Goal: Task Accomplishment & Management: Use online tool/utility

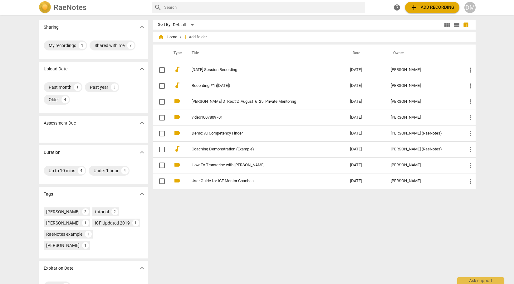
click at [418, 8] on span "add Add recording" at bounding box center [432, 7] width 44 height 7
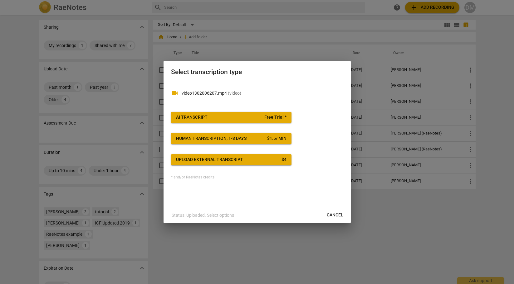
click at [264, 93] on p "video1302006207.mp4 ( video )" at bounding box center [262, 93] width 162 height 7
drag, startPoint x: 272, startPoint y: 93, endPoint x: 295, endPoint y: 111, distance: 29.5
click at [274, 95] on p "video1302006207.mp4 ( video )" at bounding box center [262, 93] width 162 height 7
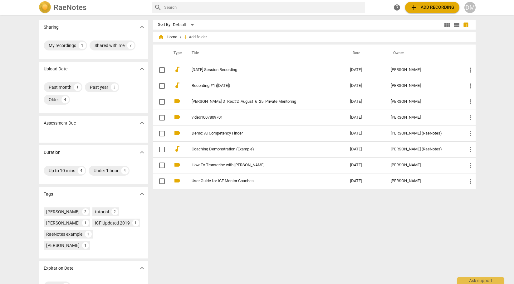
click at [412, 7] on span "add" at bounding box center [413, 7] width 7 height 7
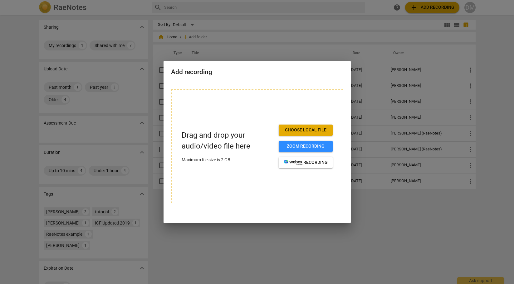
click at [305, 130] on span "Choose local file" at bounding box center [305, 130] width 44 height 6
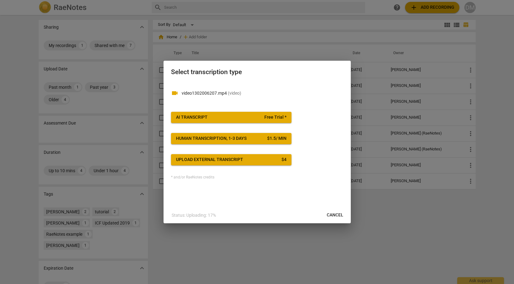
click at [336, 215] on span "Cancel" at bounding box center [334, 215] width 17 height 6
click at [333, 216] on span "Cancel" at bounding box center [334, 215] width 17 height 6
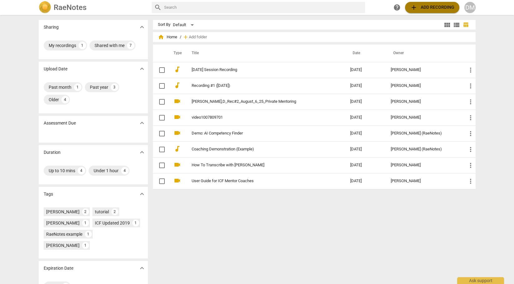
click at [423, 9] on span "add Add recording" at bounding box center [432, 7] width 44 height 7
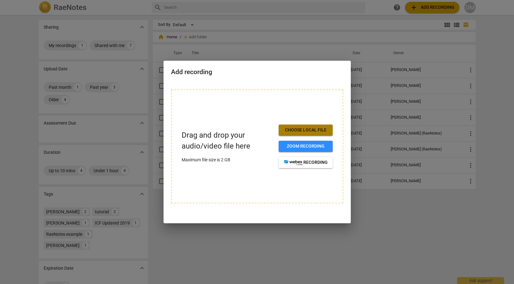
click at [310, 129] on span "Choose local file" at bounding box center [305, 130] width 44 height 6
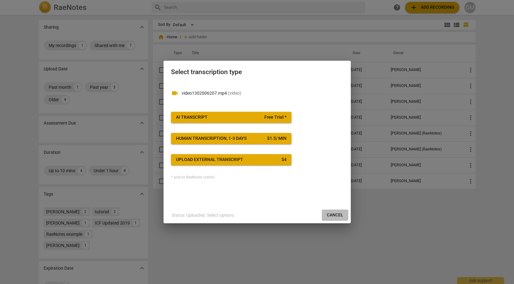
click at [334, 217] on span "Cancel" at bounding box center [334, 215] width 17 height 6
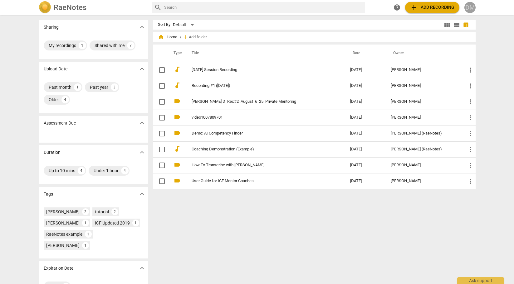
click at [466, 10] on div "DM" at bounding box center [469, 7] width 11 height 11
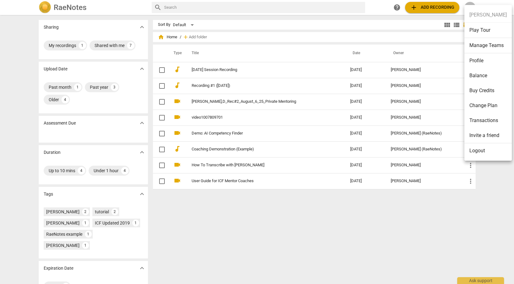
click at [423, 7] on div at bounding box center [257, 142] width 514 height 284
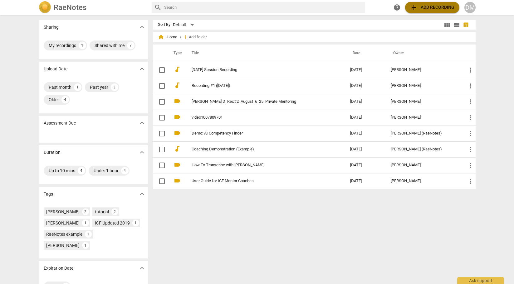
click at [416, 9] on span "add" at bounding box center [413, 7] width 7 height 7
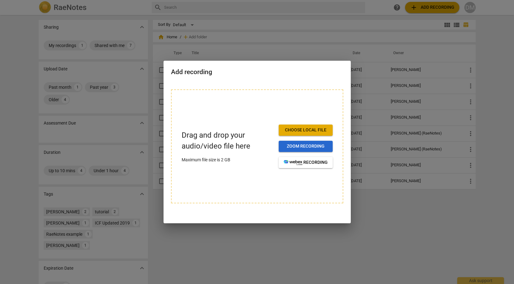
click at [310, 149] on span "Zoom recording" at bounding box center [305, 146] width 44 height 6
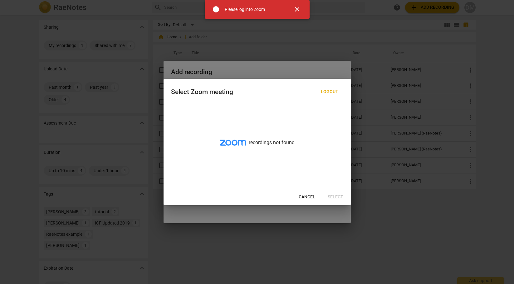
click at [299, 11] on span "close" at bounding box center [296, 9] width 7 height 7
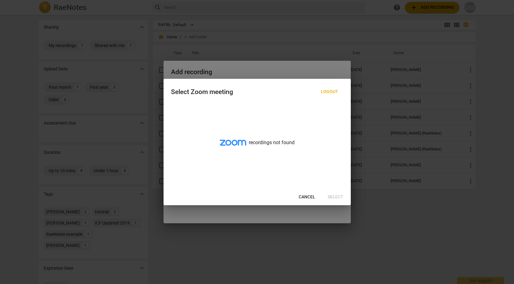
click at [307, 198] on span "Cancel" at bounding box center [306, 197] width 17 height 6
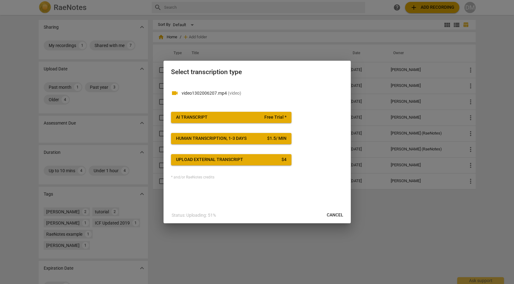
click at [336, 216] on span "Cancel" at bounding box center [334, 215] width 17 height 6
click at [335, 214] on span "Cancel" at bounding box center [334, 215] width 17 height 6
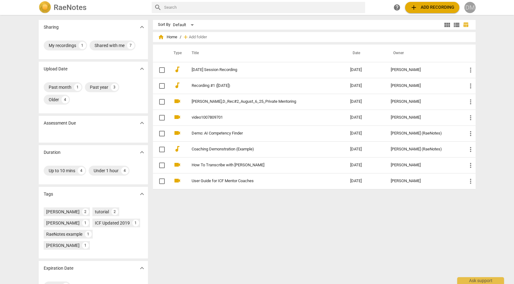
click at [468, 9] on div "DM" at bounding box center [469, 7] width 11 height 11
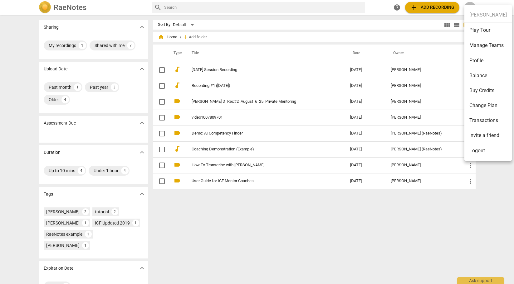
click at [483, 75] on li "Balance" at bounding box center [487, 75] width 47 height 15
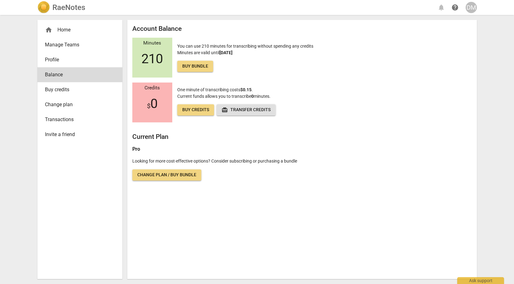
click at [151, 57] on span "210" at bounding box center [152, 58] width 22 height 15
click at [192, 67] on span "Buy bundle" at bounding box center [195, 66] width 26 height 6
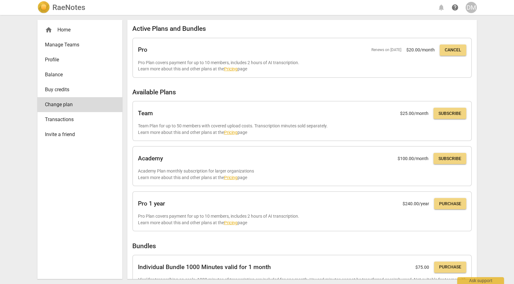
click at [57, 71] on span "Balance" at bounding box center [77, 74] width 65 height 7
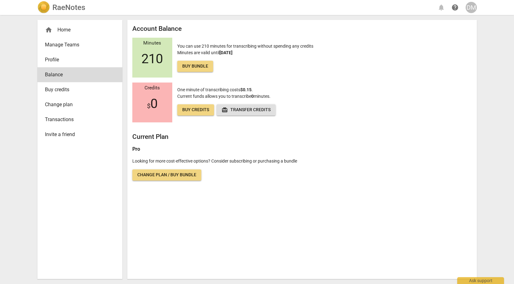
click at [58, 119] on span "Transactions" at bounding box center [77, 119] width 65 height 7
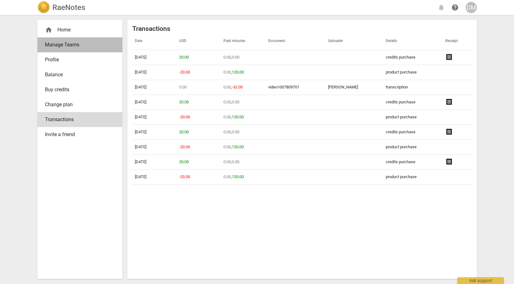
click at [58, 45] on span "Manage Teams" at bounding box center [77, 44] width 65 height 7
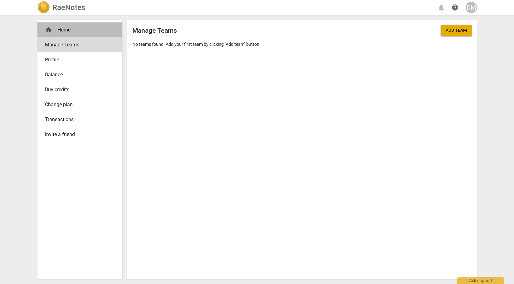
click at [65, 28] on div "home Home" at bounding box center [77, 29] width 65 height 7
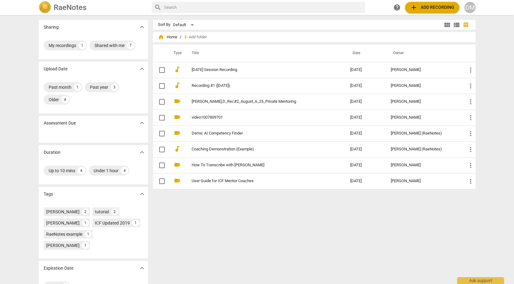
click at [74, 7] on h2 "RaeNotes" at bounding box center [70, 7] width 33 height 9
click at [60, 45] on div "My recordings" at bounding box center [62, 45] width 27 height 6
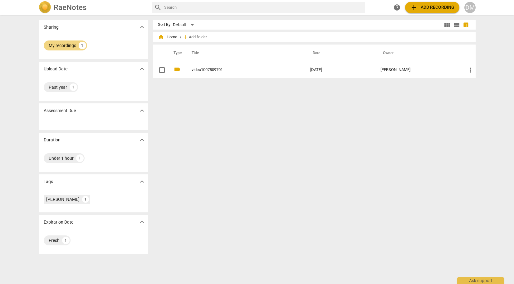
click at [72, 5] on h2 "RaeNotes" at bounding box center [70, 7] width 33 height 9
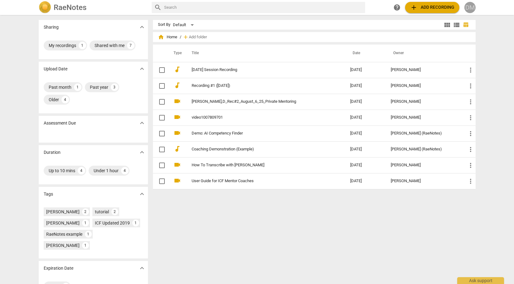
click at [469, 9] on div "DM" at bounding box center [469, 7] width 11 height 11
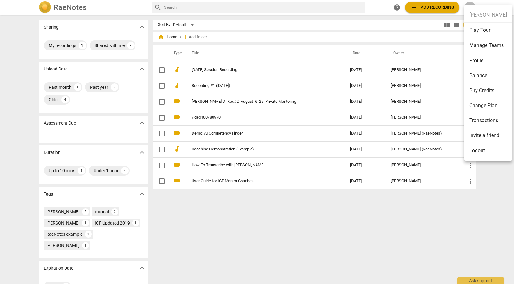
click at [485, 30] on li "Play Tour" at bounding box center [487, 30] width 47 height 15
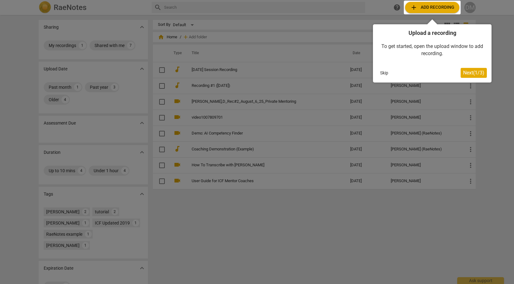
click at [381, 73] on button "Skip" at bounding box center [383, 72] width 13 height 9
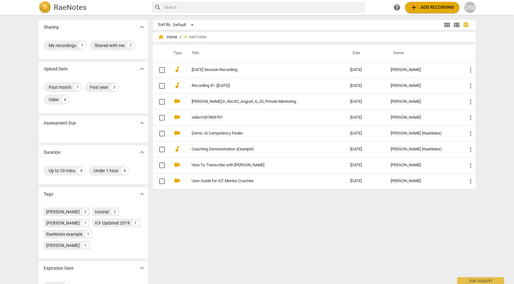
click at [474, 10] on div "DM" at bounding box center [469, 7] width 11 height 11
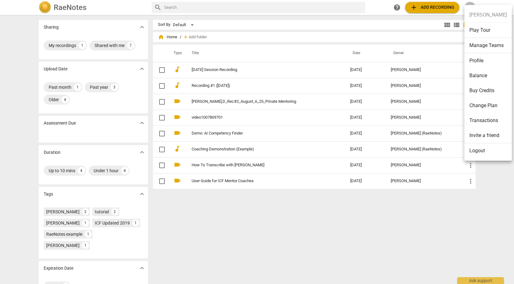
click at [396, 8] on div at bounding box center [257, 142] width 514 height 284
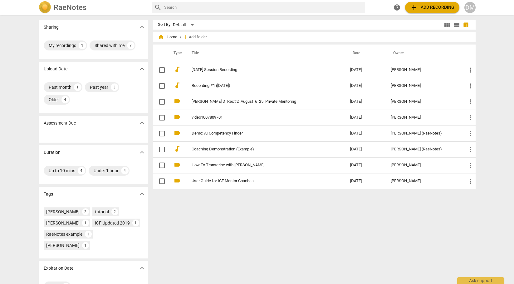
click at [396, 7] on span "help" at bounding box center [396, 7] width 7 height 7
click at [170, 38] on span "home Home" at bounding box center [167, 37] width 19 height 6
click at [160, 38] on span "home" at bounding box center [161, 37] width 6 height 6
click at [441, 8] on span "add Add recording" at bounding box center [432, 7] width 44 height 7
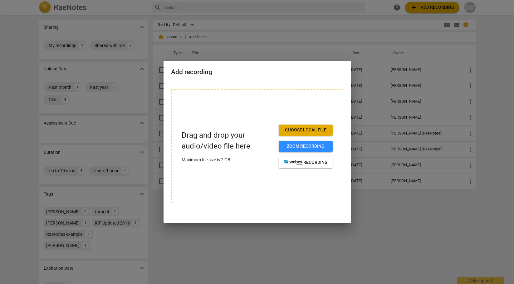
click at [303, 128] on span "Choose local file" at bounding box center [305, 130] width 44 height 6
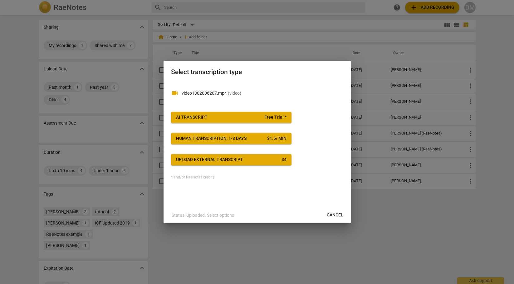
click at [260, 115] on span "AI Transcript Free Trial *" at bounding box center [231, 117] width 110 height 6
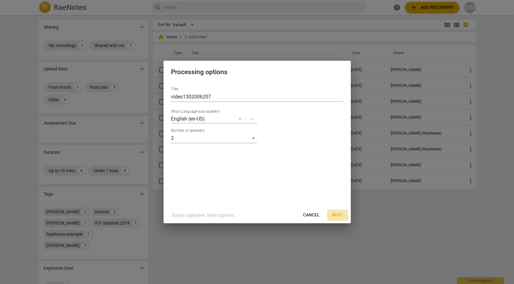
click at [340, 215] on span "Next" at bounding box center [337, 215] width 11 height 6
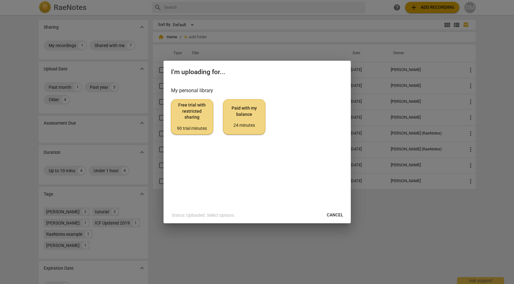
click at [249, 116] on span "Paid with my balance 24 minutes" at bounding box center [243, 116] width 31 height 23
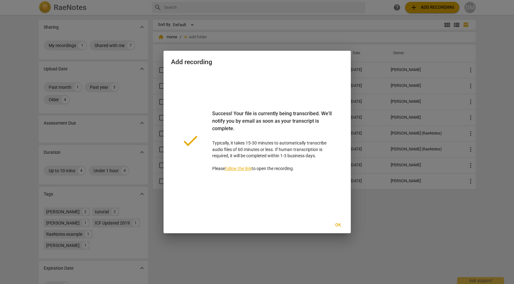
click at [337, 225] on span "Ok" at bounding box center [338, 225] width 10 height 6
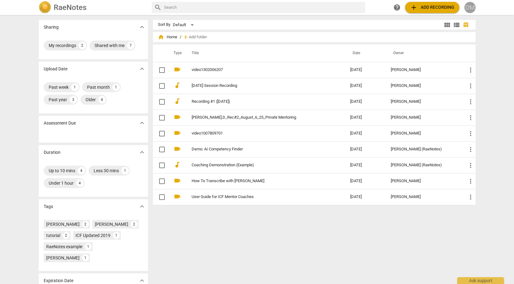
click at [469, 8] on div "DM" at bounding box center [469, 7] width 11 height 11
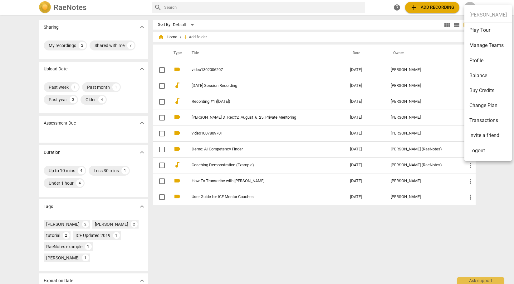
click at [486, 75] on li "Balance" at bounding box center [487, 75] width 47 height 15
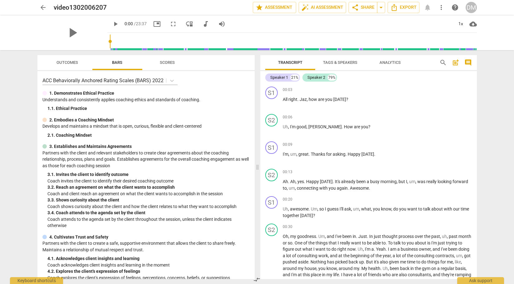
click at [340, 61] on span "Tags & Speakers" at bounding box center [340, 62] width 34 height 5
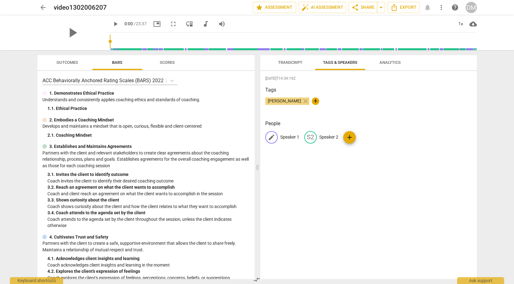
click at [291, 135] on p "Speaker 1" at bounding box center [289, 137] width 19 height 7
type input "[PERSON_NAME]"
click at [366, 138] on p "Speaker 2" at bounding box center [369, 137] width 19 height 7
type input "Jazz"
drag, startPoint x: 431, startPoint y: 181, endPoint x: 433, endPoint y: 176, distance: 5.3
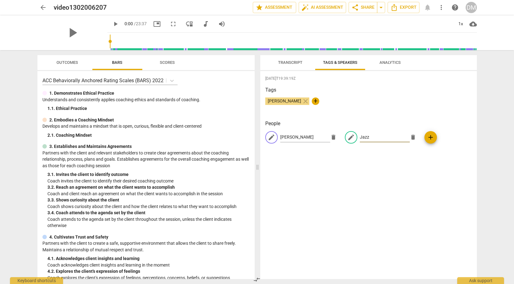
click at [431, 181] on div "[DATE]T19:39:19Z Tags [PERSON_NAME] close + People edit [PERSON_NAME] delete ed…" at bounding box center [368, 175] width 216 height 208
click at [392, 61] on span "Analytics" at bounding box center [389, 62] width 21 height 5
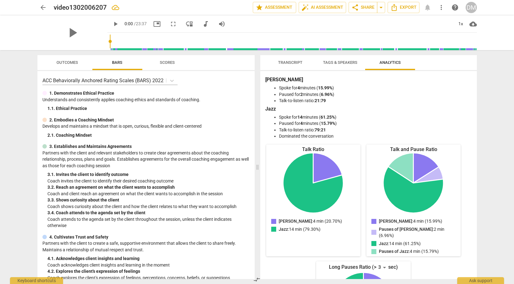
click at [287, 61] on span "Transcript" at bounding box center [290, 62] width 24 height 5
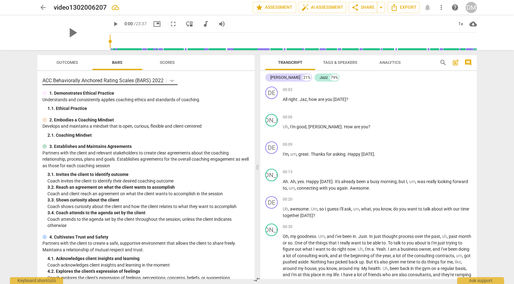
click at [171, 80] on icon at bounding box center [172, 81] width 4 height 2
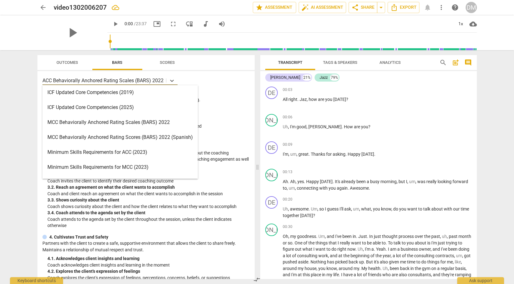
scroll to position [138, 0]
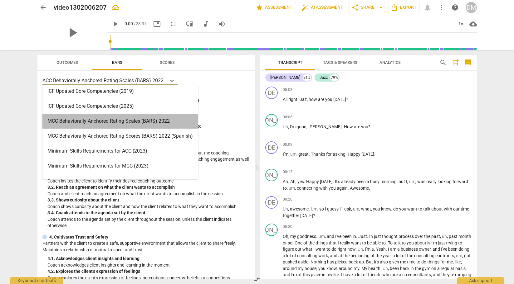
click at [169, 118] on div "MCC Behaviorally Anchored Rating Scales (BARS) 2022" at bounding box center [119, 121] width 155 height 15
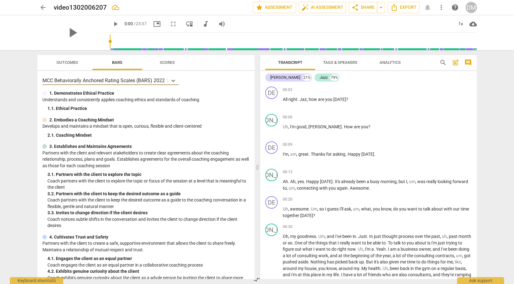
scroll to position [1, 0]
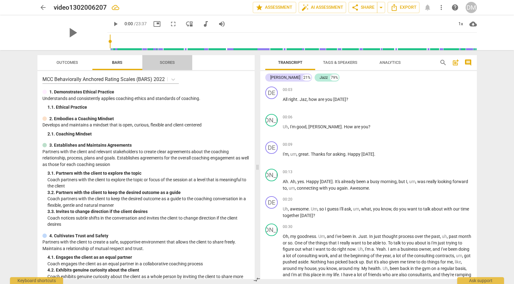
click at [172, 61] on span "Scores" at bounding box center [167, 62] width 15 height 5
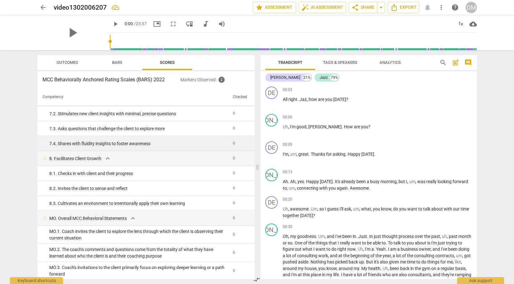
scroll to position [0, 0]
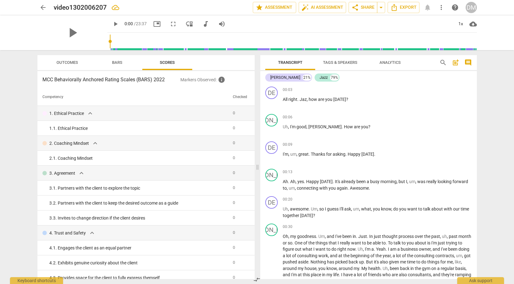
click at [67, 61] on span "Outcomes" at bounding box center [67, 62] width 22 height 5
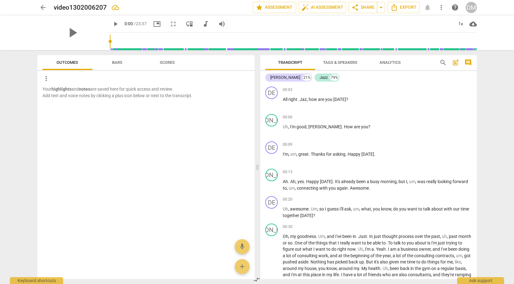
click at [120, 61] on span "Bars" at bounding box center [117, 62] width 10 height 5
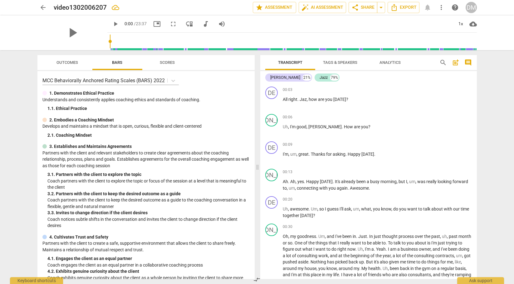
click at [469, 63] on span "comment" at bounding box center [467, 62] width 7 height 7
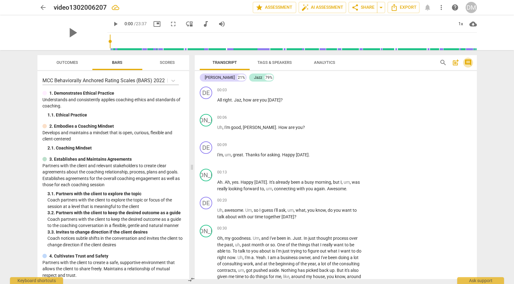
click at [469, 63] on span "comment" at bounding box center [467, 62] width 7 height 7
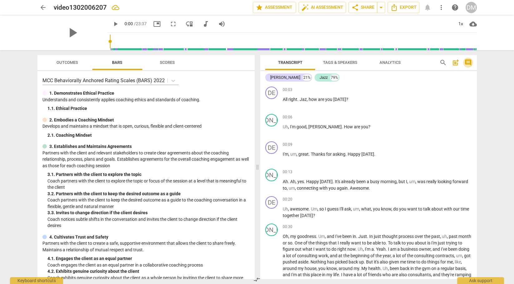
click at [469, 63] on span "comment" at bounding box center [467, 62] width 7 height 7
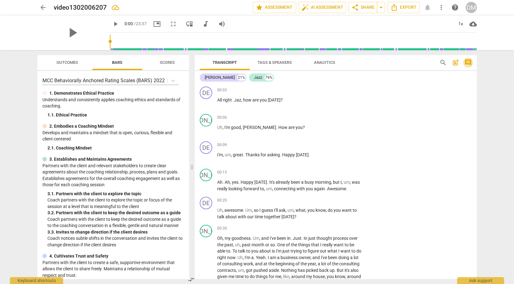
click at [469, 63] on span "comment" at bounding box center [467, 62] width 7 height 7
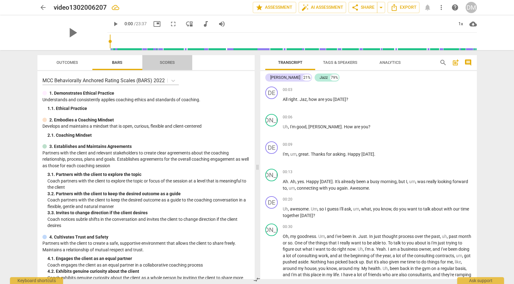
click at [171, 61] on span "Scores" at bounding box center [167, 62] width 15 height 5
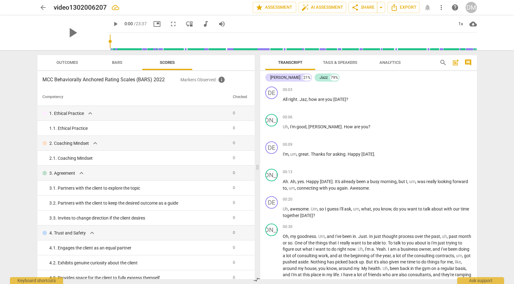
click at [119, 61] on span "Bars" at bounding box center [117, 62] width 10 height 5
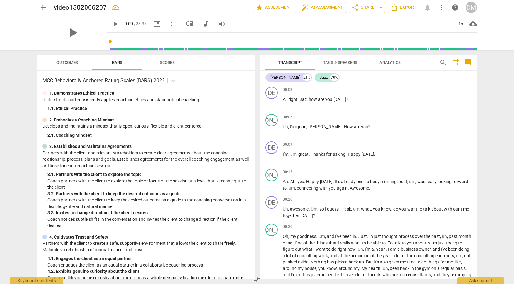
click at [64, 60] on span "Outcomes" at bounding box center [67, 62] width 22 height 5
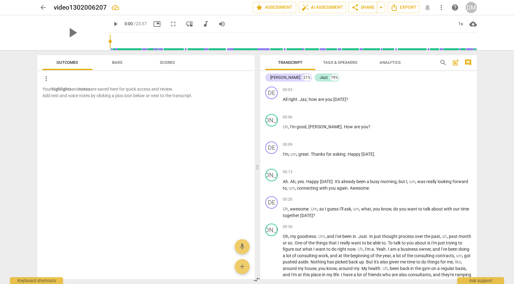
click at [167, 61] on span "Scores" at bounding box center [167, 62] width 15 height 5
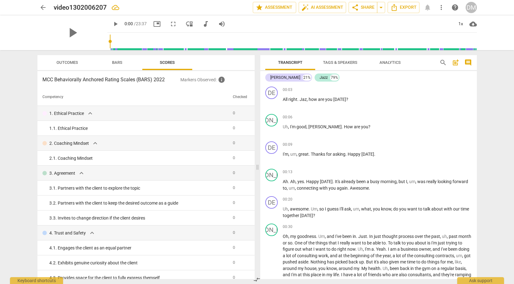
click at [118, 60] on span "Bars" at bounding box center [116, 63] width 25 height 8
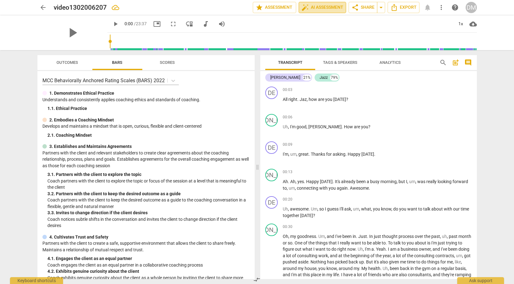
click at [325, 5] on span "auto_fix_high AI Assessment" at bounding box center [322, 7] width 42 height 7
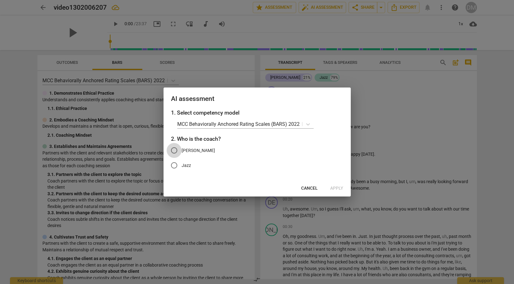
click at [176, 152] on input "[PERSON_NAME]" at bounding box center [174, 150] width 15 height 15
radio input "true"
click at [340, 188] on span "Apply" at bounding box center [336, 189] width 13 height 6
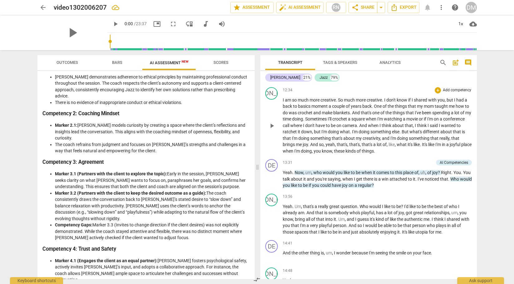
scroll to position [1142, 0]
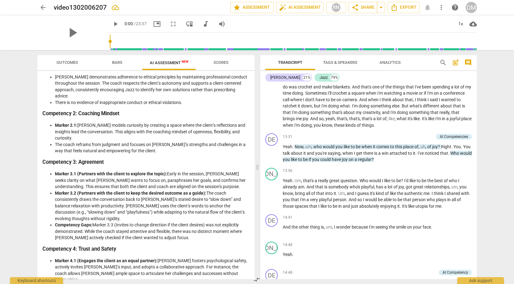
click at [220, 62] on span "Scores" at bounding box center [220, 62] width 15 height 5
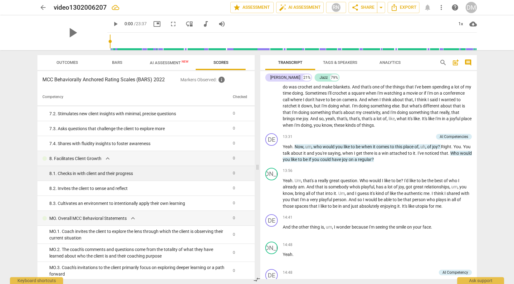
scroll to position [0, 0]
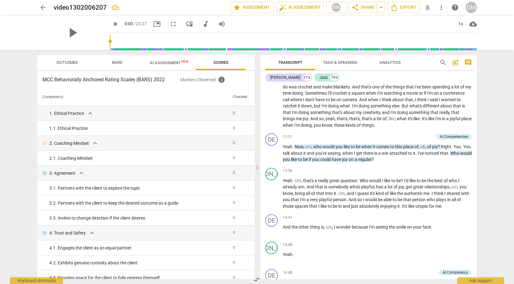
click at [161, 63] on span "AI Assessment New" at bounding box center [169, 62] width 39 height 5
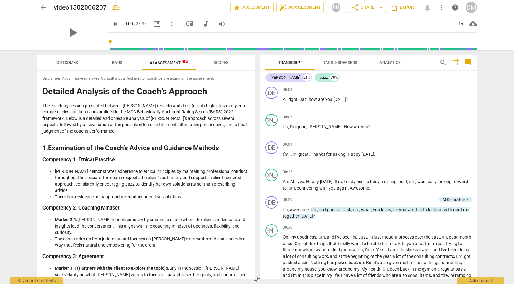
click at [372, 7] on span "share Share" at bounding box center [362, 7] width 23 height 7
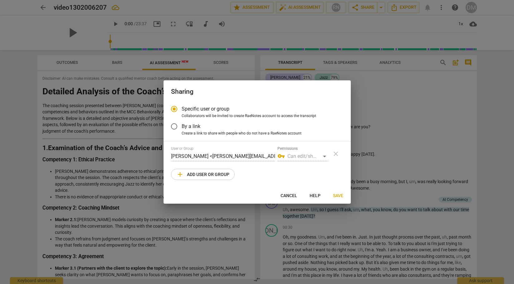
click at [301, 157] on div "vpn_key Can edit/share" at bounding box center [302, 157] width 51 height 10
click at [221, 175] on span "add Add user or group" at bounding box center [202, 174] width 53 height 7
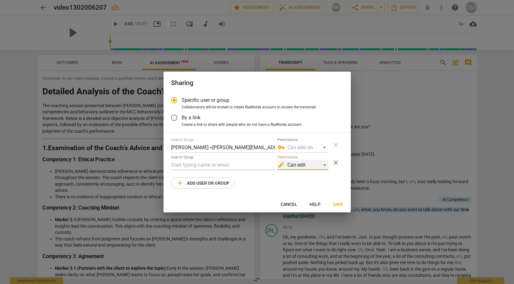
click at [315, 166] on div "edit Can edit" at bounding box center [302, 165] width 51 height 10
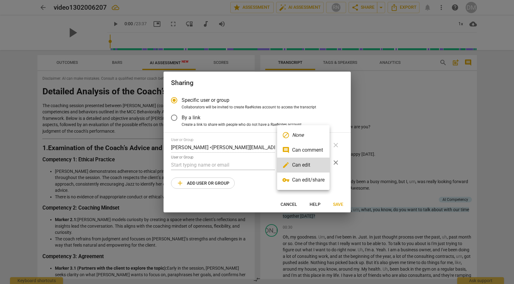
click at [375, 85] on div at bounding box center [257, 142] width 514 height 284
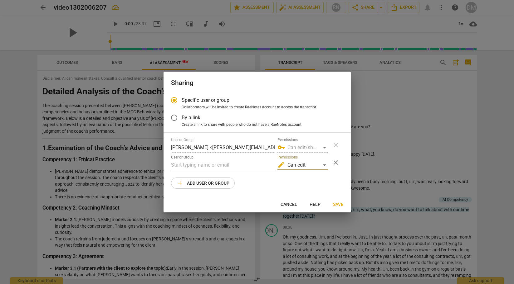
click at [289, 204] on span "Cancel" at bounding box center [288, 205] width 17 height 6
radio input "false"
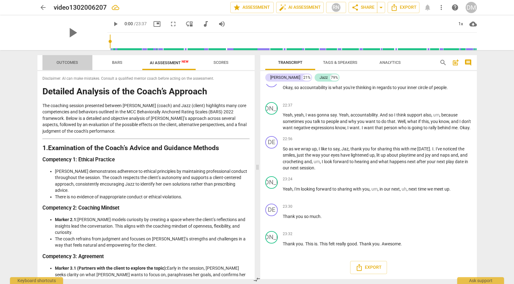
click at [65, 62] on span "Outcomes" at bounding box center [67, 62] width 22 height 5
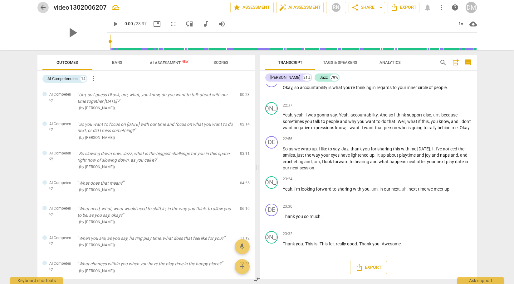
click at [43, 7] on span "arrow_back" at bounding box center [42, 7] width 7 height 7
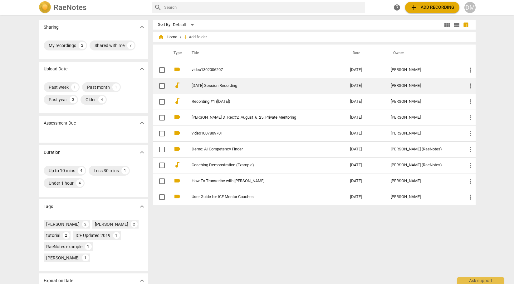
click at [413, 86] on div "[PERSON_NAME]" at bounding box center [423, 86] width 66 height 5
